Goal: Navigation & Orientation: Go to known website

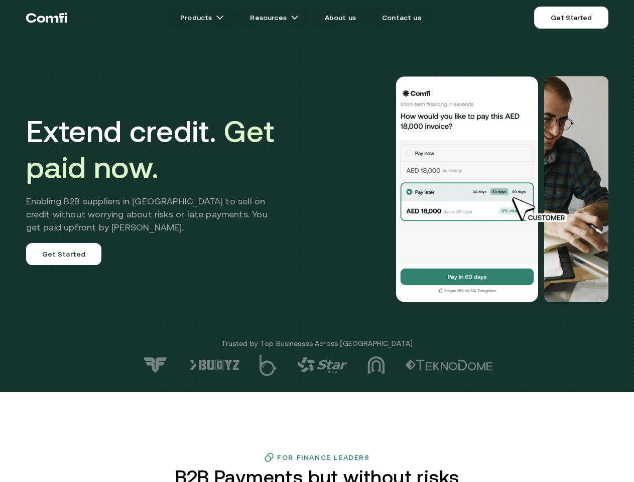
click at [317, 241] on div at bounding box center [452, 189] width 314 height 226
